Goal: Task Accomplishment & Management: Complete application form

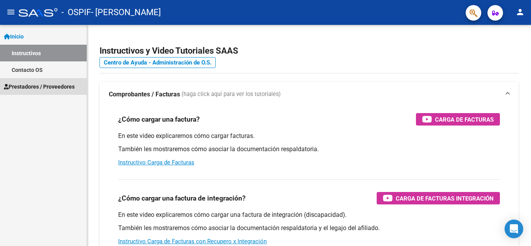
click at [39, 92] on link "Prestadores / Proveedores" at bounding box center [43, 86] width 87 height 17
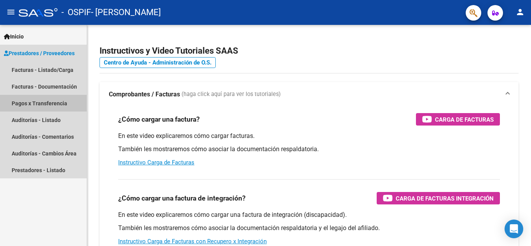
click at [38, 103] on link "Pagos x Transferencia" at bounding box center [43, 103] width 87 height 17
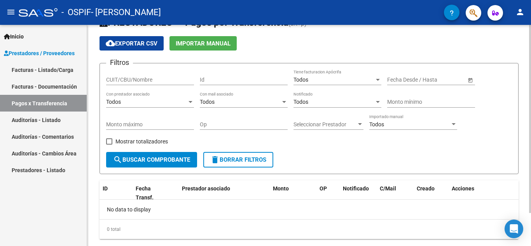
scroll to position [39, 0]
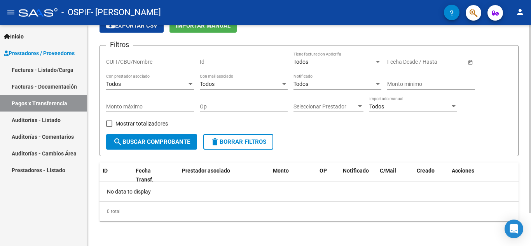
drag, startPoint x: 153, startPoint y: 136, endPoint x: 171, endPoint y: 132, distance: 18.5
click at [153, 136] on button "search Buscar Comprobante" at bounding box center [151, 142] width 91 height 16
click at [42, 88] on link "Facturas - Documentación" at bounding box center [43, 86] width 87 height 17
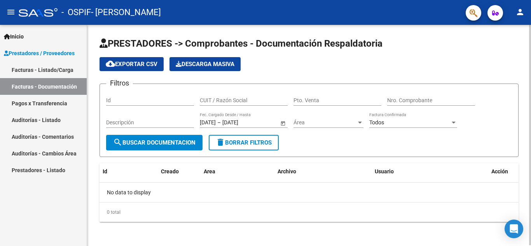
click at [186, 144] on span "search Buscar Documentacion" at bounding box center [154, 142] width 82 height 7
click at [58, 67] on link "Facturas - Listado/Carga" at bounding box center [43, 69] width 87 height 17
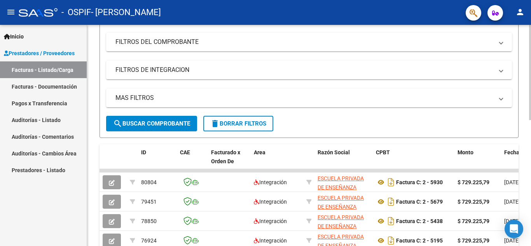
scroll to position [204, 0]
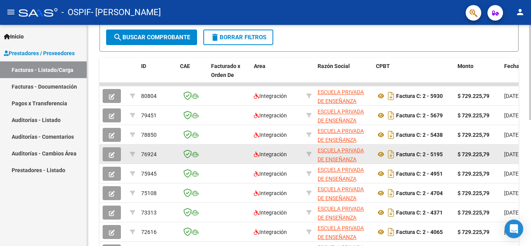
click at [444, 153] on div "Factura C: 2 - 5195" at bounding box center [413, 154] width 75 height 12
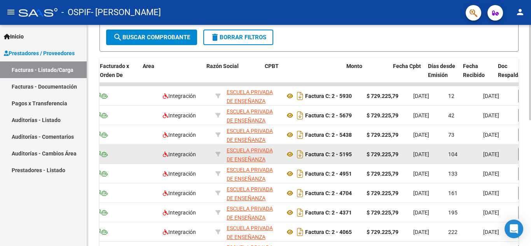
scroll to position [0, 168]
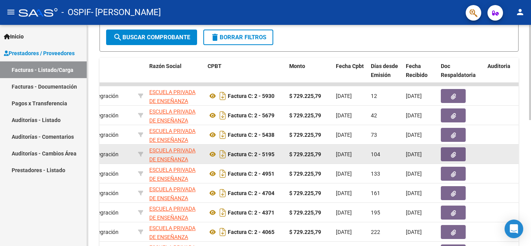
drag, startPoint x: 449, startPoint y: 154, endPoint x: 448, endPoint y: 157, distance: 4.2
click at [494, 154] on datatable-body-cell at bounding box center [502, 154] width 37 height 19
drag, startPoint x: 493, startPoint y: 156, endPoint x: 482, endPoint y: 161, distance: 11.8
click at [499, 157] on datatable-body-cell at bounding box center [502, 154] width 37 height 19
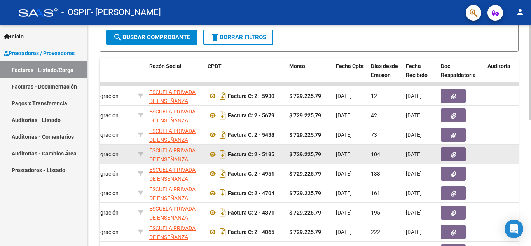
drag, startPoint x: 491, startPoint y: 157, endPoint x: 517, endPoint y: 157, distance: 25.7
click at [517, 157] on datatable-body-cell at bounding box center [502, 154] width 37 height 19
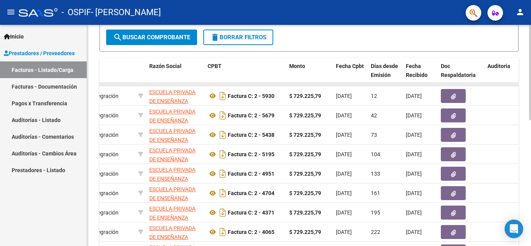
drag, startPoint x: 474, startPoint y: 86, endPoint x: 489, endPoint y: 86, distance: 14.8
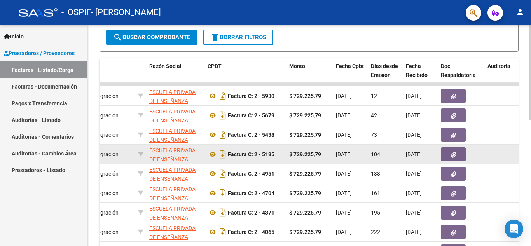
click at [501, 154] on datatable-body-cell at bounding box center [502, 154] width 37 height 19
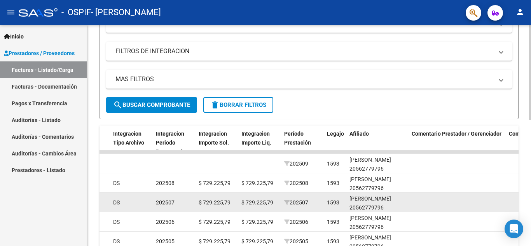
scroll to position [1, 0]
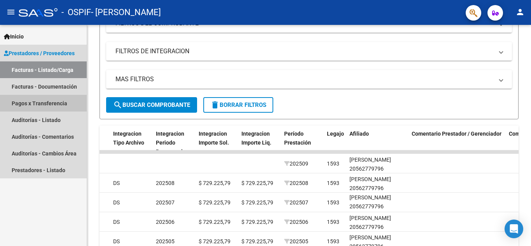
click at [38, 103] on link "Pagos x Transferencia" at bounding box center [43, 103] width 87 height 17
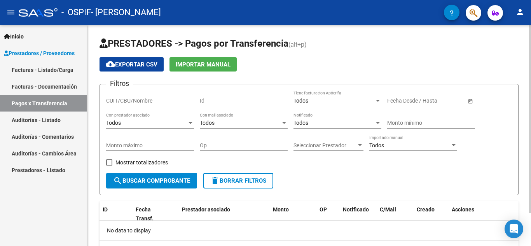
click at [143, 59] on button "cloud_download Exportar CSV" at bounding box center [132, 64] width 64 height 14
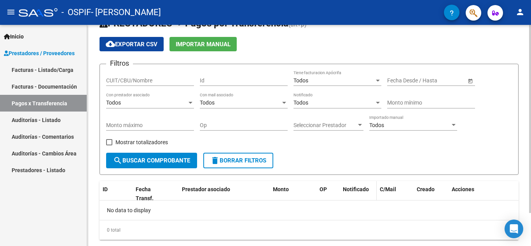
scroll to position [39, 0]
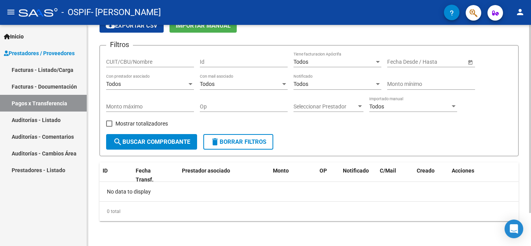
click at [467, 63] on span "Open calendar" at bounding box center [470, 62] width 19 height 19
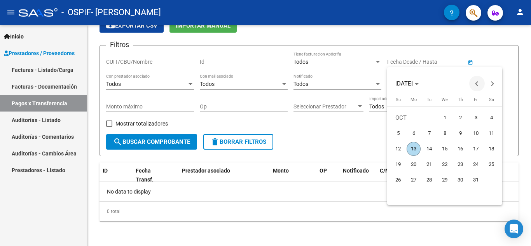
click at [477, 86] on button "Previous month" at bounding box center [477, 84] width 16 height 16
click at [478, 84] on button "Previous month" at bounding box center [477, 84] width 16 height 16
click at [398, 131] on span "1" at bounding box center [398, 133] width 14 height 14
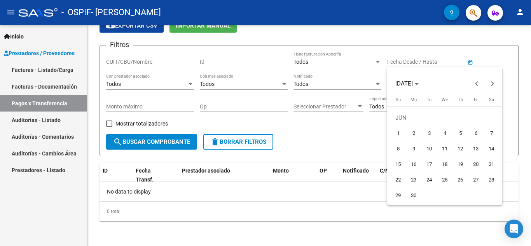
type input "01/06/2025"
click at [346, 142] on div at bounding box center [265, 123] width 531 height 246
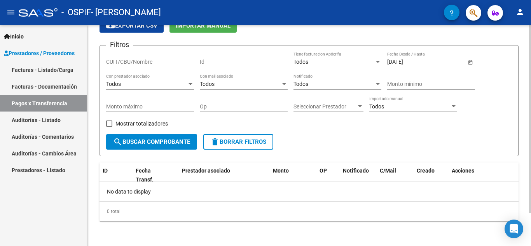
click at [142, 145] on span "search Buscar Comprobante" at bounding box center [151, 141] width 77 height 7
click at [469, 64] on span "Open calendar" at bounding box center [470, 62] width 19 height 19
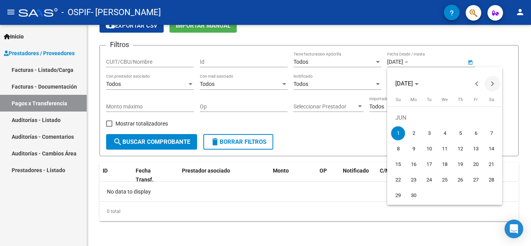
click at [493, 85] on span "Next month" at bounding box center [493, 84] width 16 height 16
click at [493, 84] on button "Next month" at bounding box center [493, 84] width 16 height 16
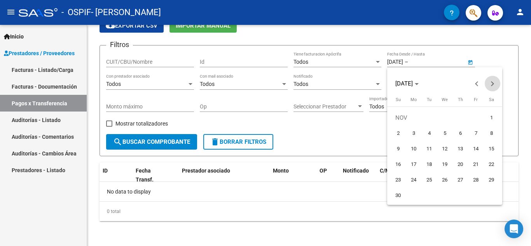
click at [493, 84] on button "Next month" at bounding box center [493, 84] width 16 height 16
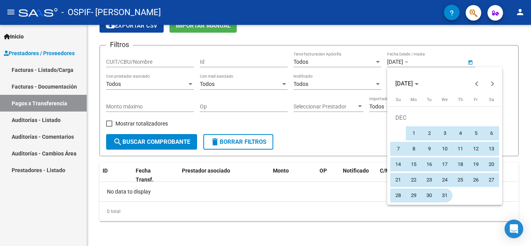
click at [448, 193] on span "31" at bounding box center [445, 196] width 14 height 14
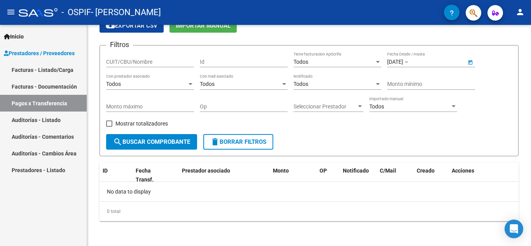
type input "31/12/2025"
click at [142, 143] on span "search Buscar Comprobante" at bounding box center [151, 141] width 77 height 7
click at [154, 58] on div "CUIT/CBU/Nombre" at bounding box center [150, 60] width 88 height 16
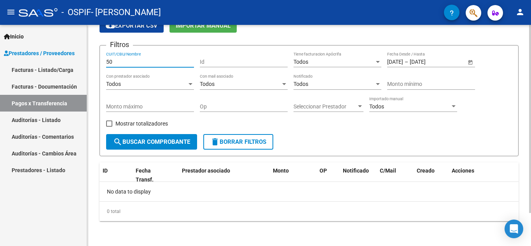
type input "5"
type input "epen"
click at [135, 138] on button "search Buscar Comprobante" at bounding box center [151, 142] width 91 height 16
drag, startPoint x: 123, startPoint y: 65, endPoint x: 82, endPoint y: 57, distance: 41.9
click at [82, 57] on mat-sidenav-container "Inicio Instructivos Contacto OS Prestadores / Proveedores Facturas - Listado/Ca…" at bounding box center [265, 135] width 531 height 221
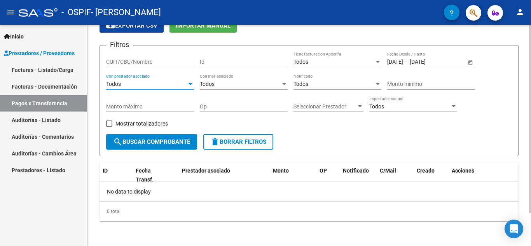
click at [179, 85] on div "Todos" at bounding box center [146, 84] width 81 height 7
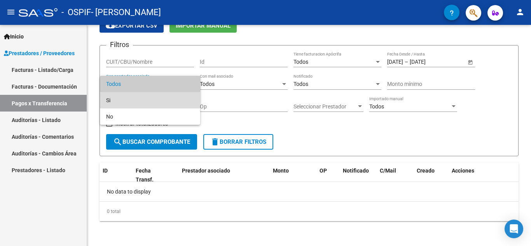
click at [170, 101] on span "Si" at bounding box center [150, 100] width 88 height 16
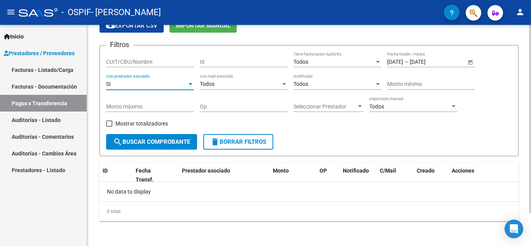
click at [162, 140] on span "search Buscar Comprobante" at bounding box center [151, 141] width 77 height 7
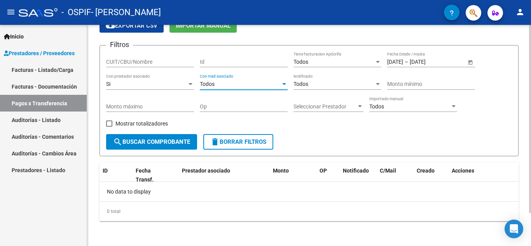
click at [256, 82] on div "Todos" at bounding box center [240, 84] width 81 height 7
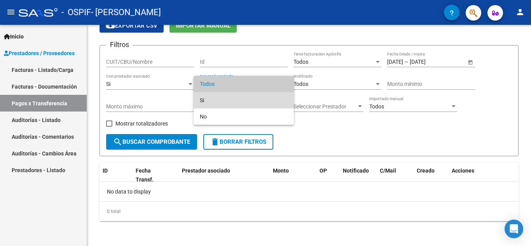
click at [259, 98] on span "Si" at bounding box center [244, 100] width 88 height 16
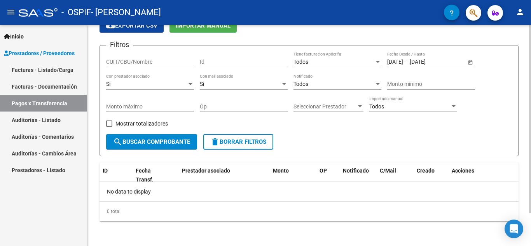
click at [199, 134] on div "Filtros CUIT/CBU/Nombre Id Todos Tiene facturacion Apócrifa 01/06/2025 01/06/20…" at bounding box center [309, 93] width 406 height 82
click at [155, 136] on button "search Buscar Comprobante" at bounding box center [151, 142] width 91 height 16
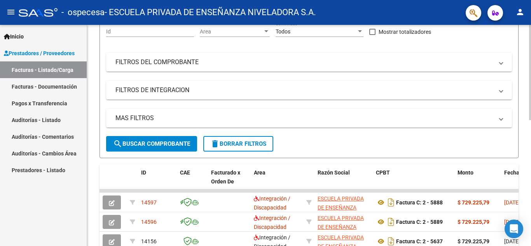
scroll to position [156, 0]
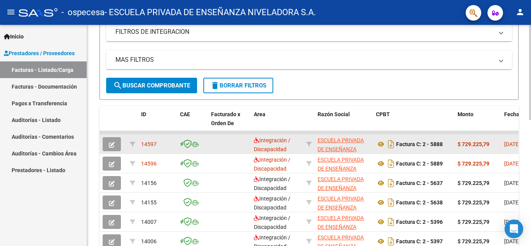
click at [112, 139] on button "button" at bounding box center [112, 144] width 18 height 14
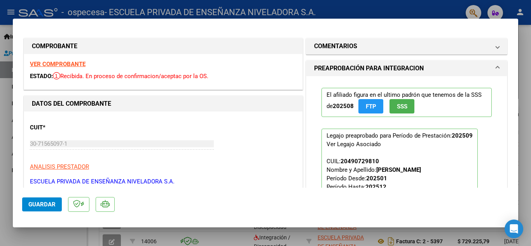
click at [420, 15] on div at bounding box center [265, 123] width 531 height 246
type input "$ 0,00"
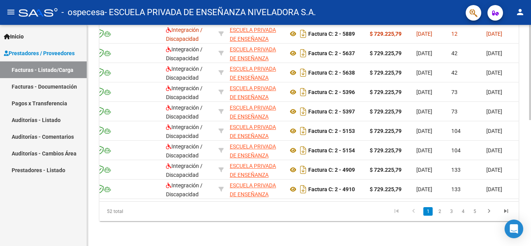
scroll to position [0, 0]
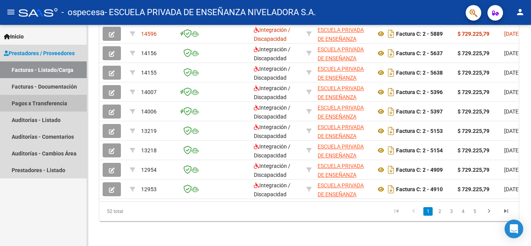
click at [50, 102] on link "Pagos x Transferencia" at bounding box center [43, 103] width 87 height 17
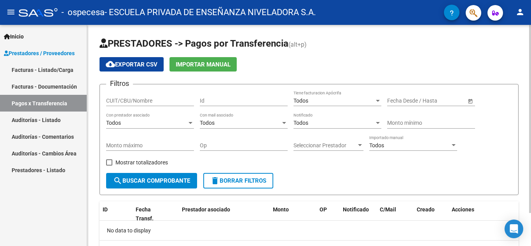
scroll to position [39, 0]
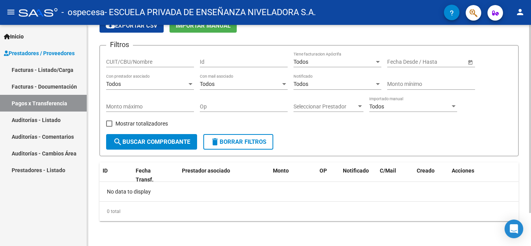
click at [173, 143] on span "search Buscar Comprobante" at bounding box center [151, 141] width 77 height 7
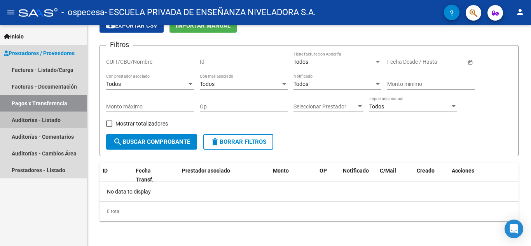
click at [47, 123] on link "Auditorías - Listado" at bounding box center [43, 120] width 87 height 17
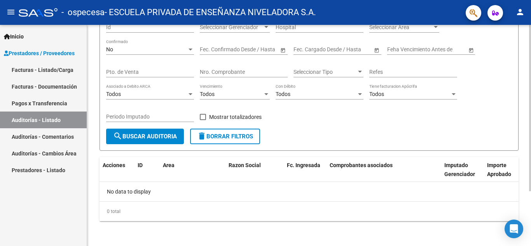
click at [146, 136] on span "search Buscar Auditoria" at bounding box center [145, 136] width 64 height 7
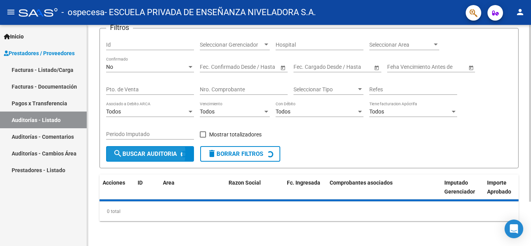
scroll to position [73, 0]
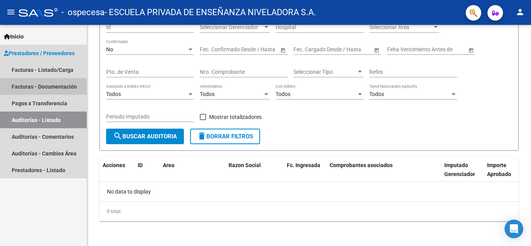
click at [54, 82] on link "Facturas - Documentación" at bounding box center [43, 86] width 87 height 17
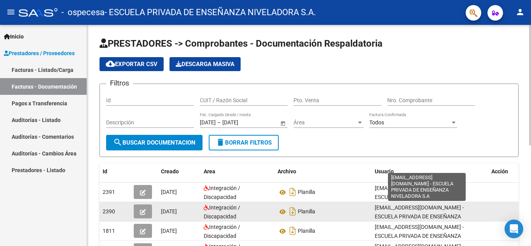
scroll to position [2, 0]
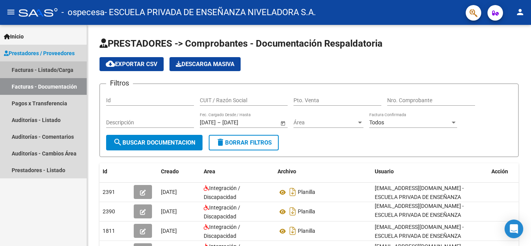
click at [36, 70] on link "Facturas - Listado/Carga" at bounding box center [43, 69] width 87 height 17
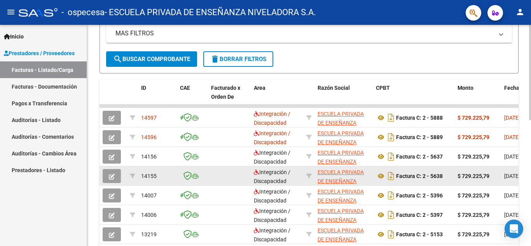
scroll to position [194, 0]
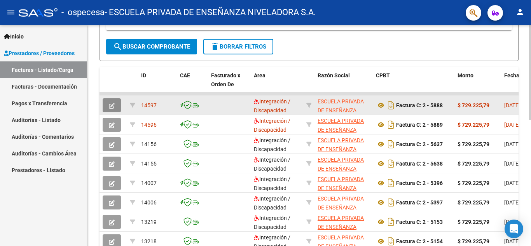
click at [109, 106] on icon "button" at bounding box center [112, 106] width 6 height 6
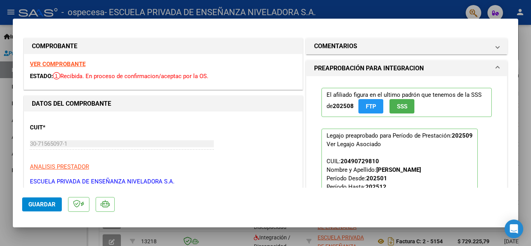
click at [411, 2] on div at bounding box center [265, 123] width 531 height 246
type input "$ 0,00"
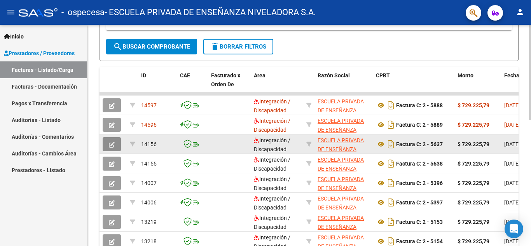
click at [114, 143] on icon "button" at bounding box center [112, 145] width 6 height 6
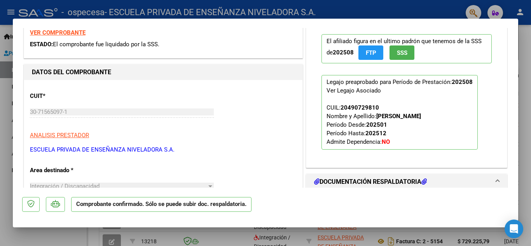
scroll to position [0, 0]
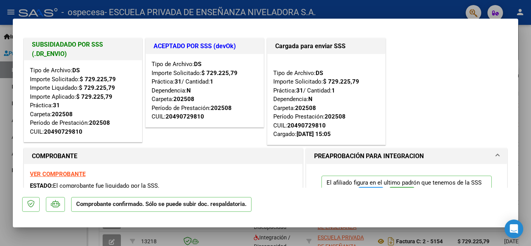
click at [455, 13] on div at bounding box center [265, 123] width 531 height 246
type input "$ 0,00"
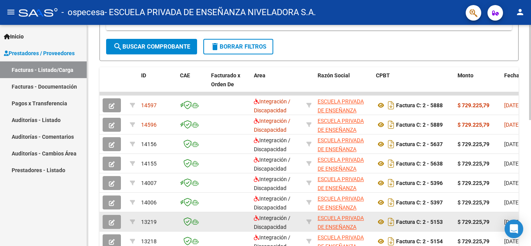
scroll to position [233, 0]
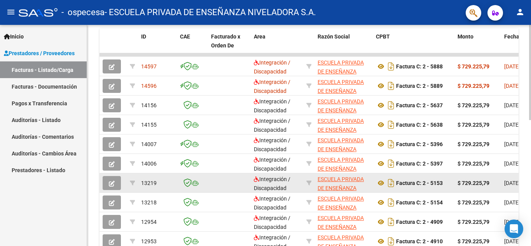
click at [111, 182] on icon "button" at bounding box center [112, 184] width 6 height 6
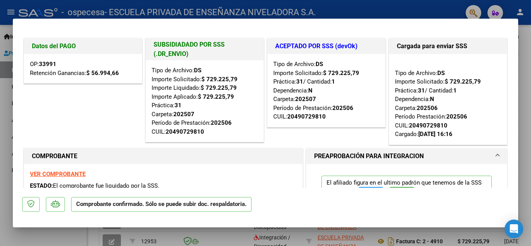
click at [372, 8] on div at bounding box center [265, 123] width 531 height 246
type input "$ 0,00"
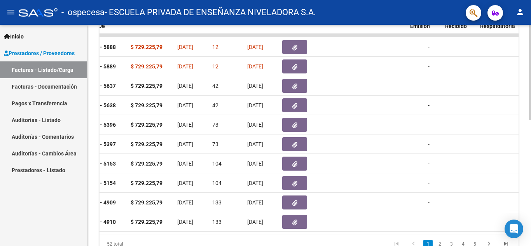
scroll to position [0, 0]
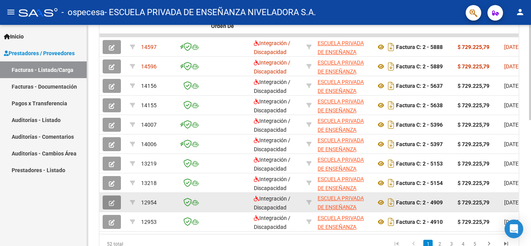
click at [112, 205] on icon "button" at bounding box center [112, 203] width 6 height 6
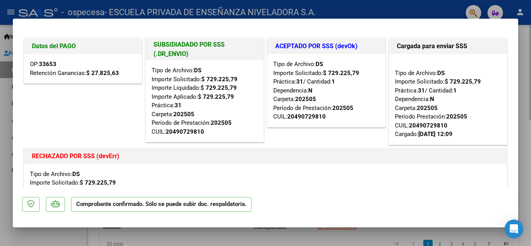
click at [112, 205] on p "Comprobante confirmado. Sólo se puede subir doc. respaldatoria." at bounding box center [161, 204] width 180 height 15
click at [415, 12] on div at bounding box center [265, 123] width 531 height 246
type input "$ 0,00"
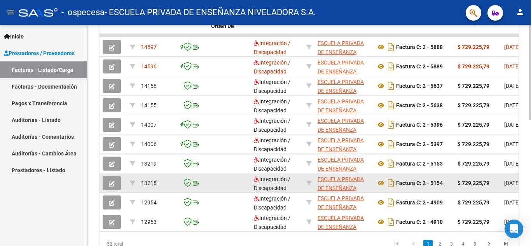
scroll to position [273, 0]
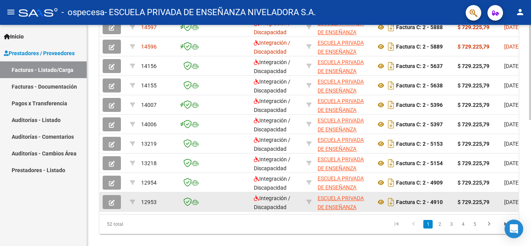
click at [110, 203] on icon "button" at bounding box center [112, 203] width 6 height 6
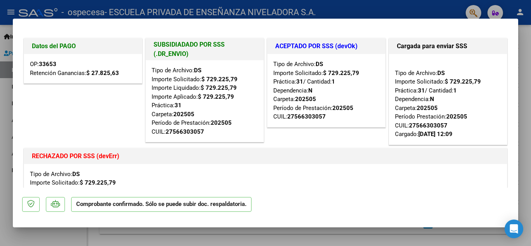
click at [524, 89] on div at bounding box center [265, 123] width 531 height 246
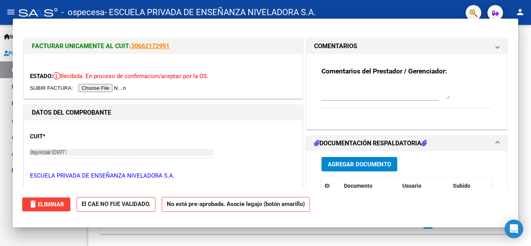
type input "$ 0,00"
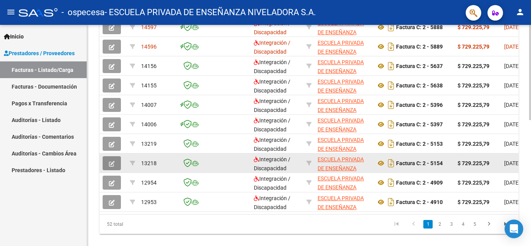
click at [112, 163] on icon "button" at bounding box center [112, 164] width 6 height 6
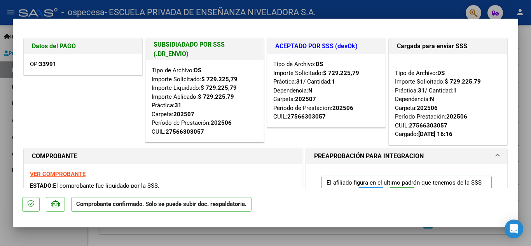
click at [437, 12] on div at bounding box center [265, 123] width 531 height 246
type input "$ 0,00"
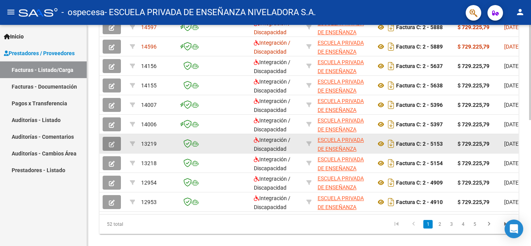
click at [109, 146] on icon "button" at bounding box center [112, 145] width 6 height 6
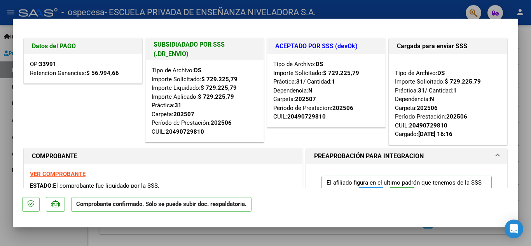
click at [403, 238] on div at bounding box center [265, 123] width 531 height 246
type input "$ 0,00"
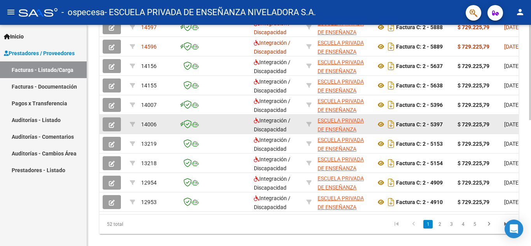
click at [114, 123] on icon "button" at bounding box center [112, 125] width 6 height 6
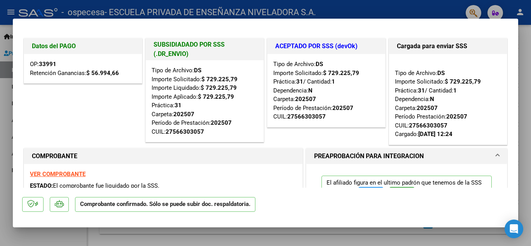
click at [352, 237] on div at bounding box center [265, 123] width 531 height 246
type input "$ 0,00"
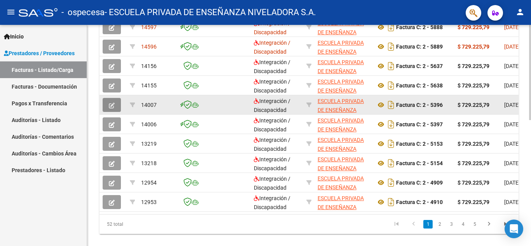
click at [110, 108] on icon "button" at bounding box center [112, 106] width 6 height 6
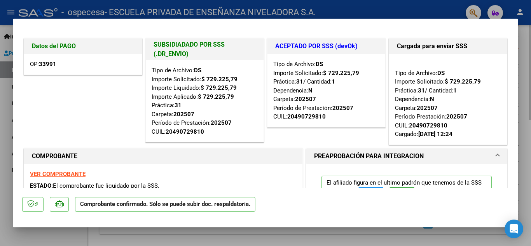
click at [220, 240] on div at bounding box center [265, 123] width 531 height 246
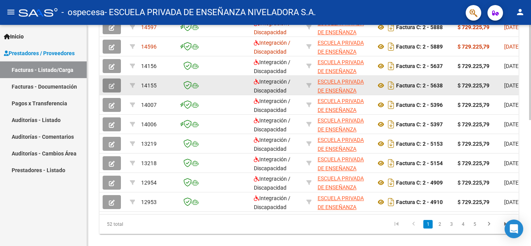
click at [112, 81] on button "button" at bounding box center [112, 86] width 18 height 14
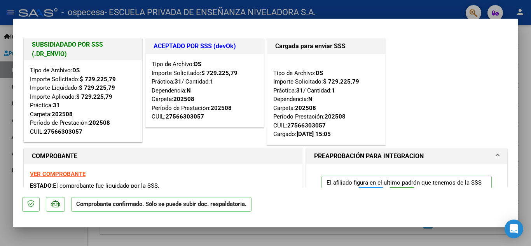
click at [226, 10] on div at bounding box center [265, 123] width 531 height 246
type input "$ 0,00"
